Goal: Check status: Check status

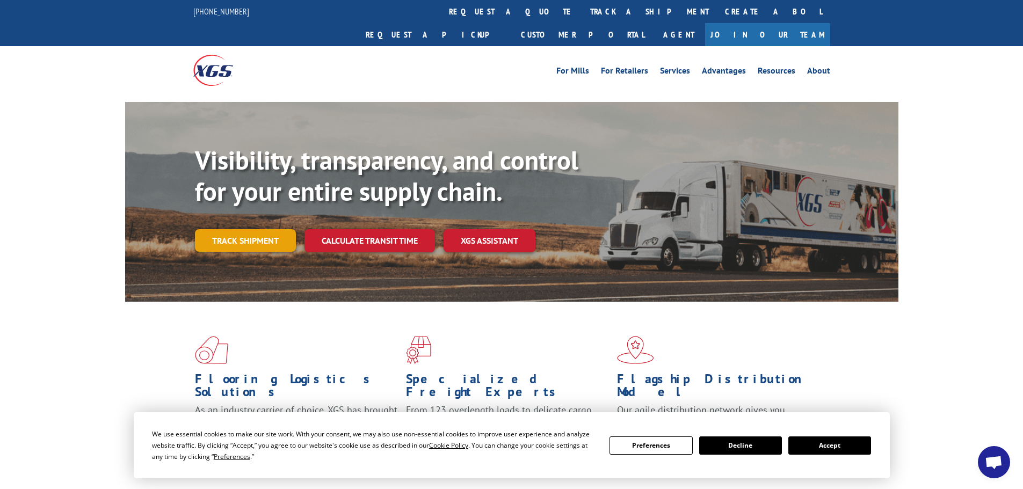
click at [239, 229] on link "Track shipment" at bounding box center [245, 240] width 101 height 23
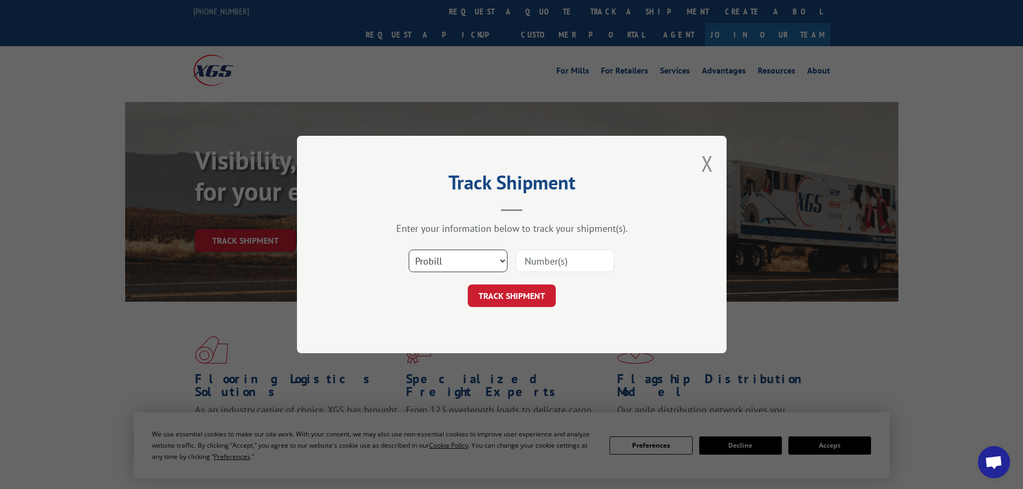
drag, startPoint x: 447, startPoint y: 258, endPoint x: 448, endPoint y: 270, distance: 11.8
click at [447, 258] on select "Select category... Probill BOL PO" at bounding box center [458, 261] width 99 height 23
select select "bol"
click at [409, 250] on select "Select category... Probill BOL PO" at bounding box center [458, 261] width 99 height 23
click at [569, 263] on input at bounding box center [565, 261] width 99 height 23
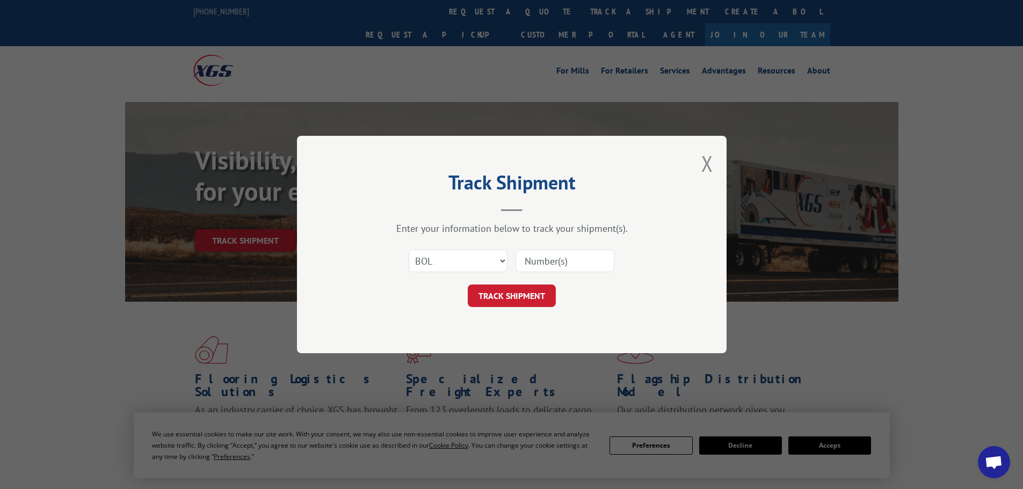
paste input "6009779"
type input "6009779"
click at [495, 301] on button "TRACK SHIPMENT" at bounding box center [512, 296] width 88 height 23
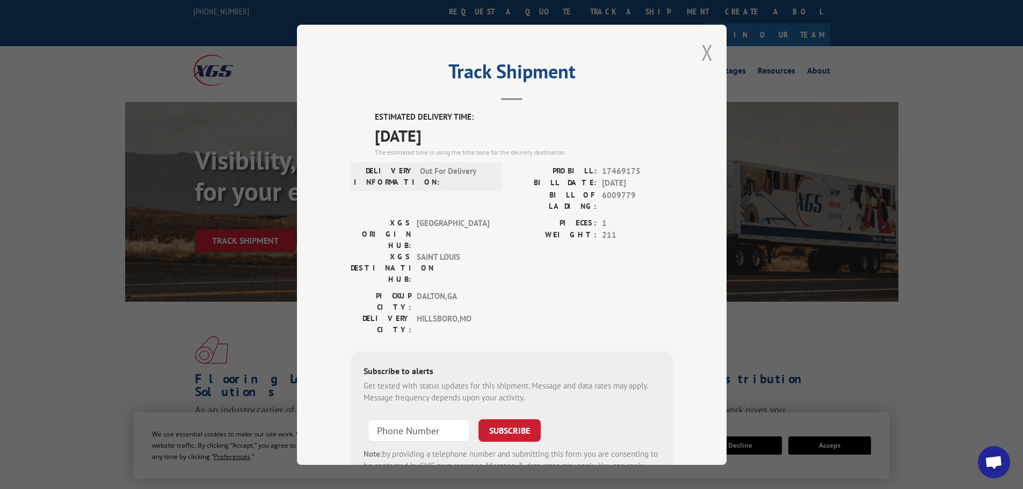
click at [707, 49] on button "Close modal" at bounding box center [708, 52] width 12 height 28
